Goal: Information Seeking & Learning: Learn about a topic

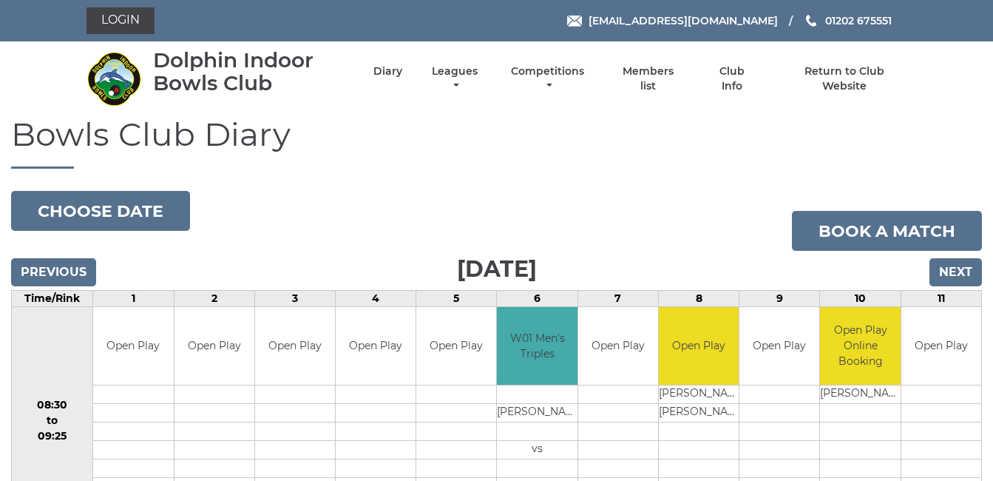
click at [841, 94] on li "Return to Club Website" at bounding box center [831, 79] width 151 height 44
click at [960, 265] on input "Next" at bounding box center [955, 272] width 52 height 28
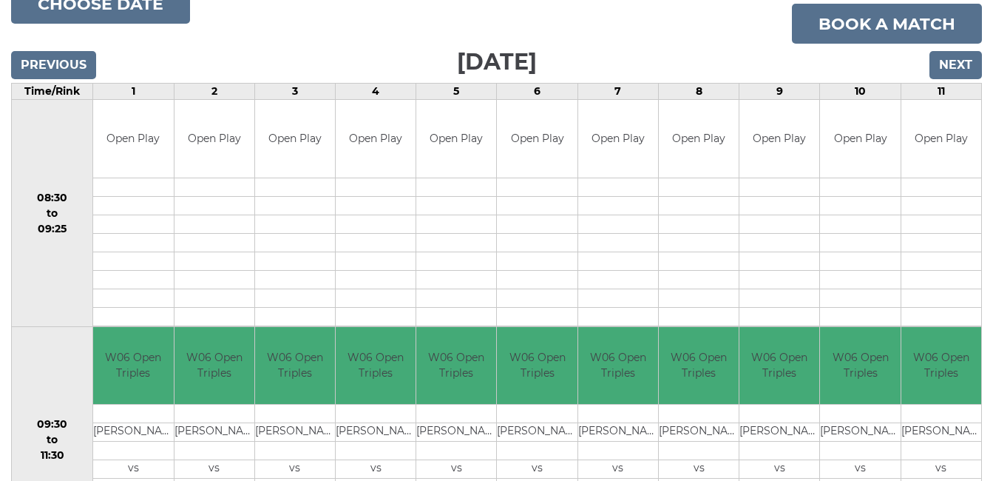
scroll to position [177, 0]
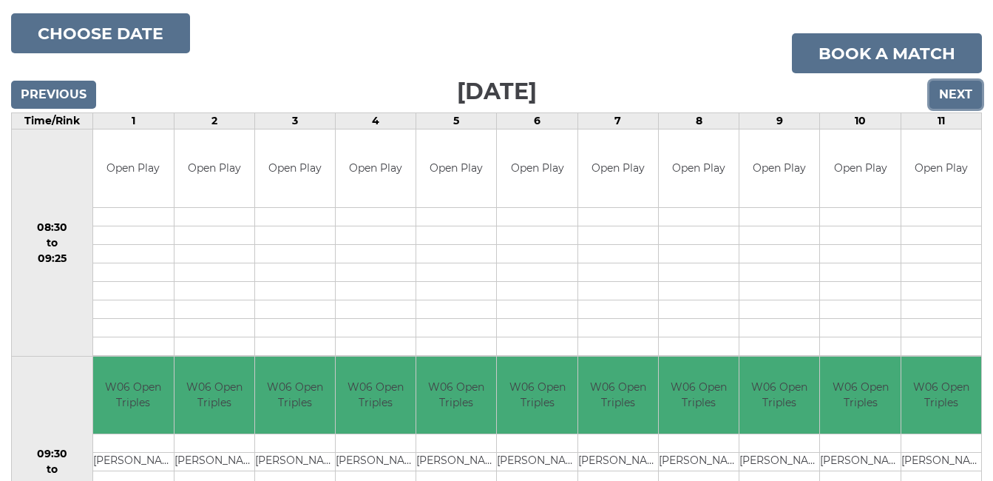
click at [957, 93] on input "Next" at bounding box center [955, 95] width 52 height 28
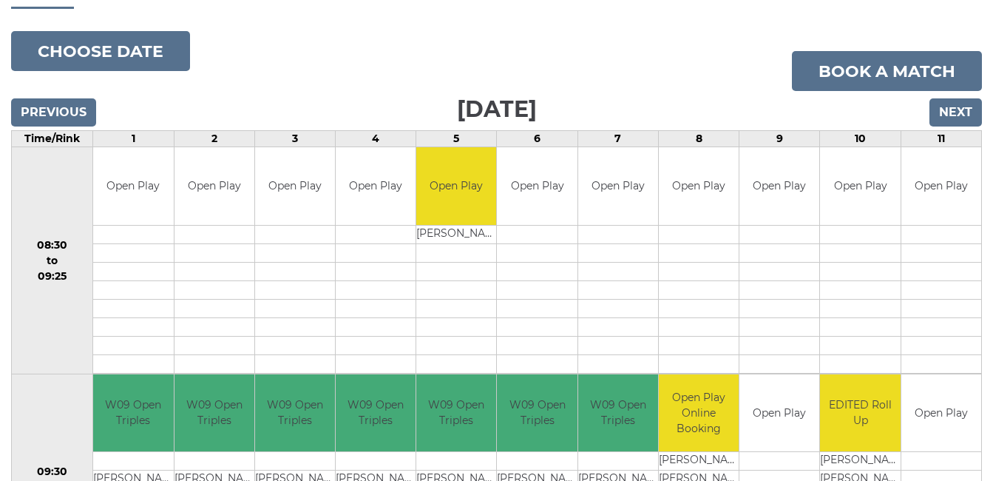
scroll to position [148, 0]
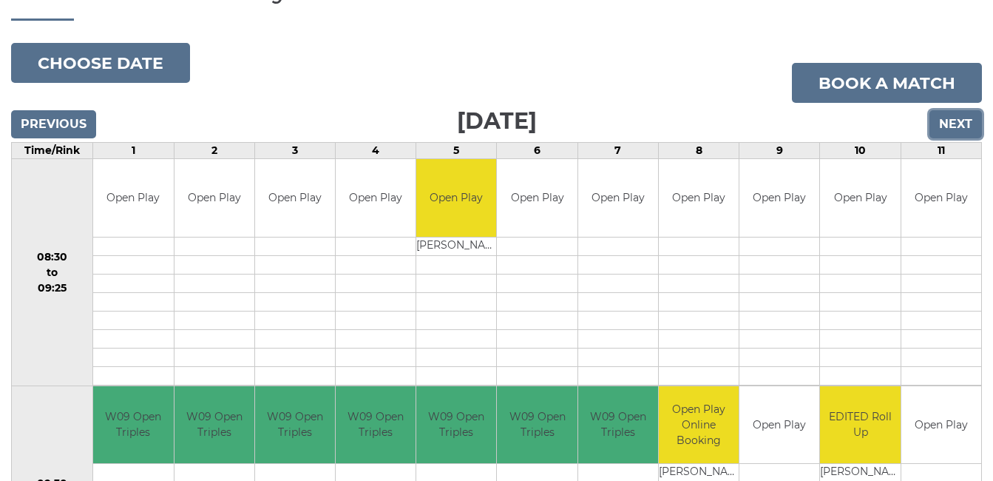
click at [951, 118] on input "Next" at bounding box center [955, 124] width 52 height 28
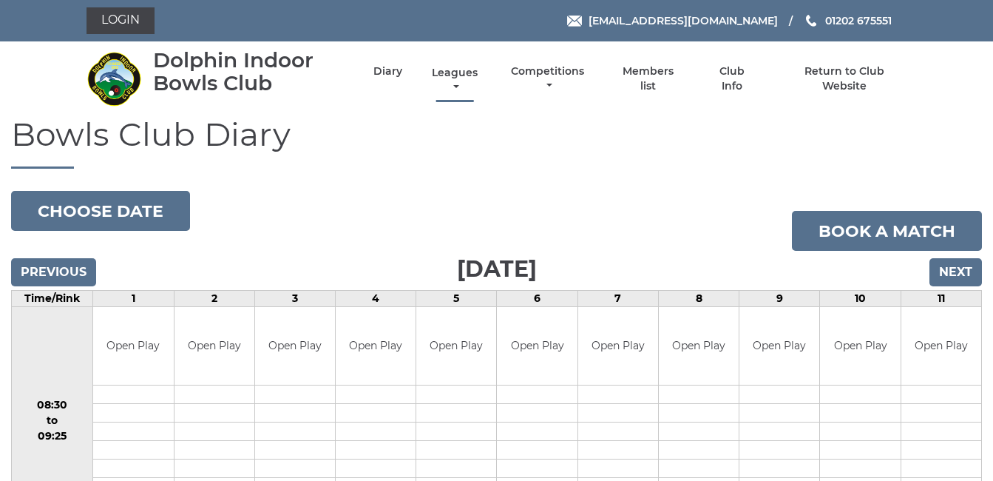
click at [447, 73] on link "Leagues" at bounding box center [454, 80] width 53 height 29
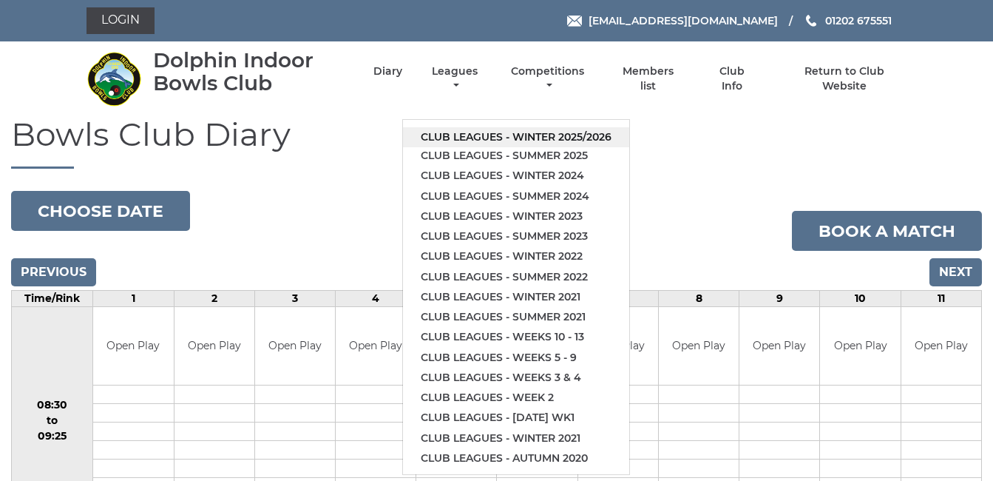
click at [481, 132] on link "Club leagues - Winter 2025/2026" at bounding box center [516, 137] width 226 height 20
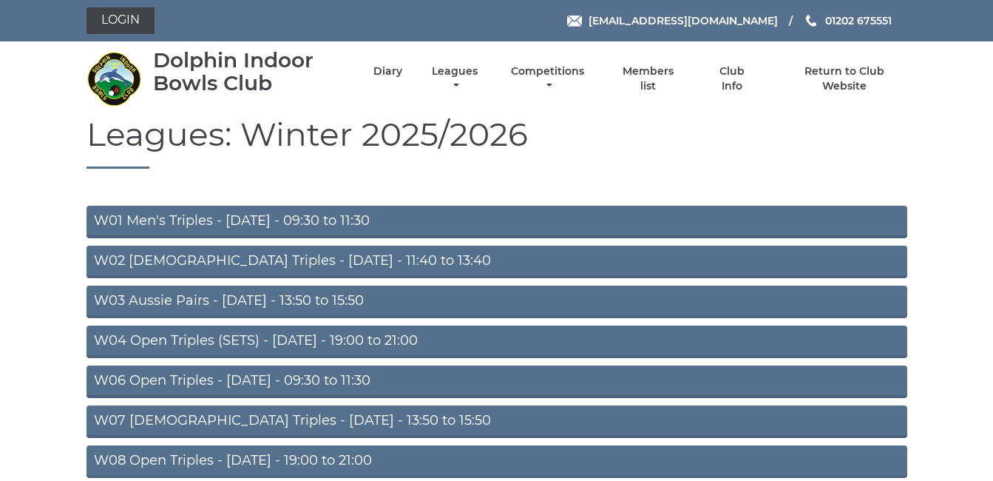
click at [311, 220] on link "W01 Men's Triples - Monday - 09:30 to 11:30" at bounding box center [496, 222] width 821 height 33
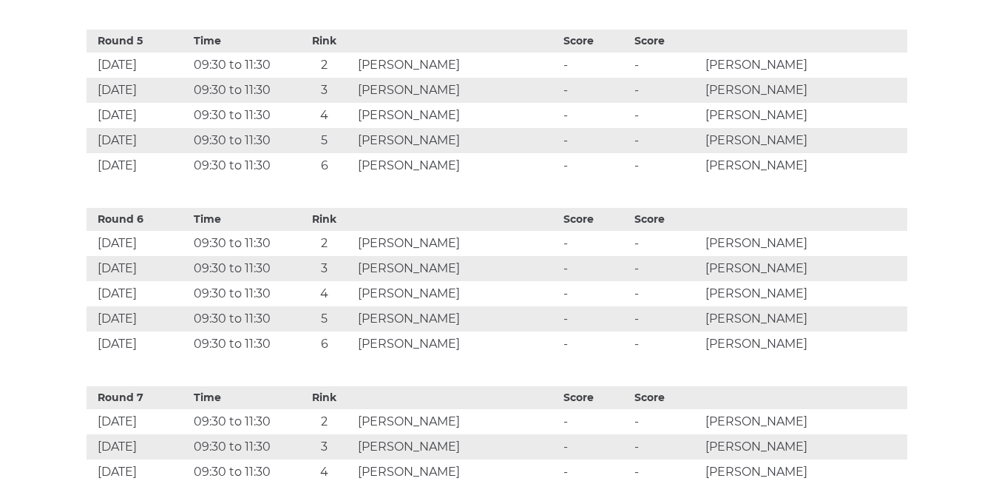
scroll to position [1390, 0]
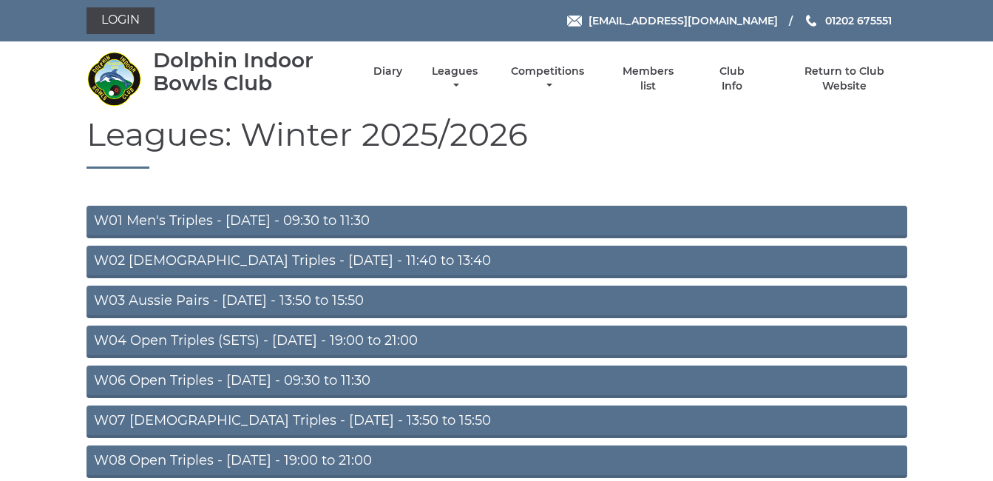
click at [271, 257] on link "W02 Ladies Triples - Monday - 11:40 to 13:40" at bounding box center [496, 261] width 821 height 33
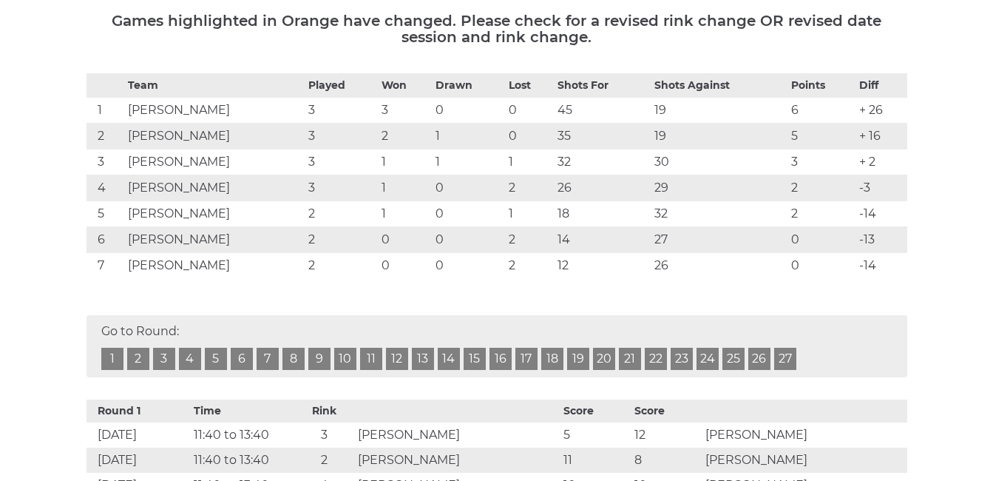
scroll to position [266, 0]
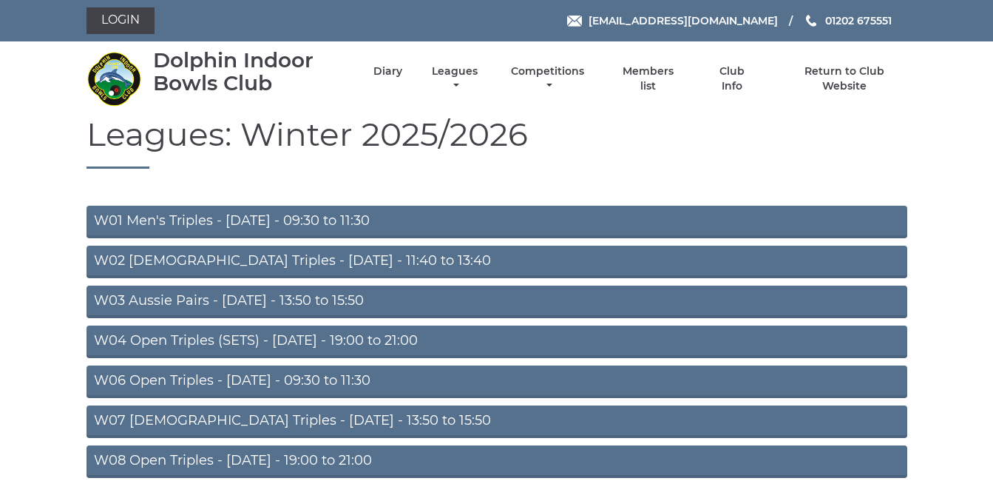
click at [255, 295] on link "W03 Aussie Pairs - [DATE] - 13:50 to 15:50" at bounding box center [496, 301] width 821 height 33
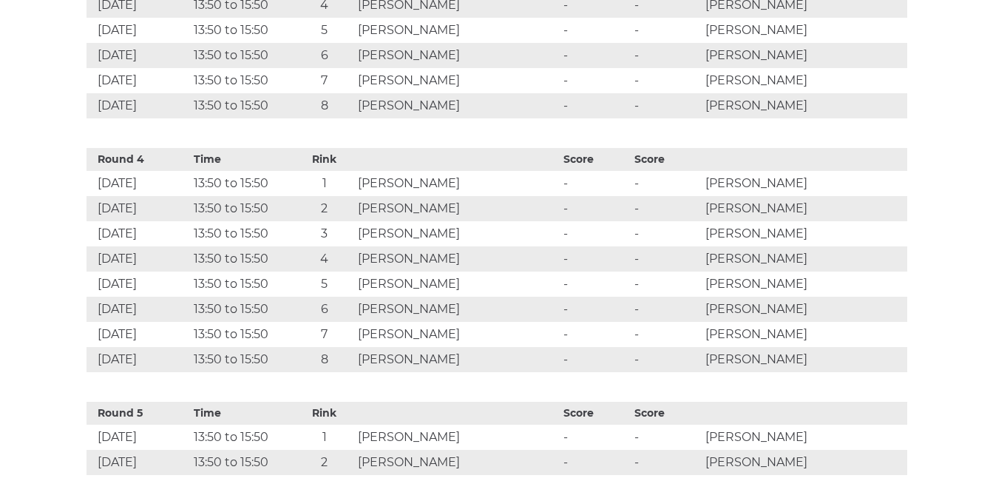
scroll to position [1478, 0]
